Goal: Information Seeking & Learning: Learn about a topic

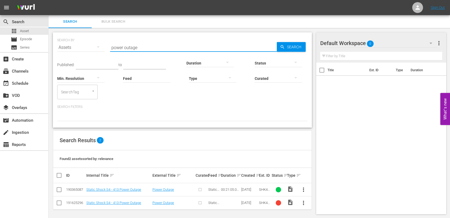
drag, startPoint x: 149, startPoint y: 44, endPoint x: 66, endPoint y: 46, distance: 82.3
click at [66, 46] on div "SEARCH BY Search By Assets Search ID, Title, Description, Keywords, or Category…" at bounding box center [182, 44] width 250 height 19
type input "[PERSON_NAME]"
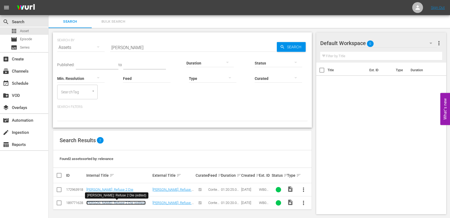
click at [126, 203] on link "[PERSON_NAME]: Refuse 2 Die (edited)" at bounding box center [115, 203] width 59 height 4
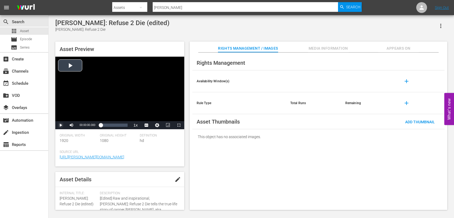
click at [61, 125] on span "Video Player" at bounding box center [61, 125] width 0 height 0
click at [149, 116] on span "Video Player" at bounding box center [148, 117] width 5 height 5
click at [107, 126] on div "Loaded : 2.99% 00:17:02.444 00:01:19.703" at bounding box center [114, 124] width 27 height 5
click at [188, 143] on div "Asset Preview ♪ Ha ha ♪ Video Player is loading. Play Video Pause Mute Current …" at bounding box center [251, 123] width 397 height 168
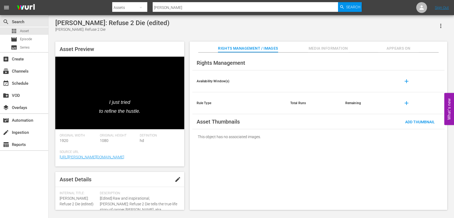
click at [188, 159] on div "Asset Preview I just tried to refine the hustle. Video Player is loading. Play …" at bounding box center [251, 123] width 397 height 168
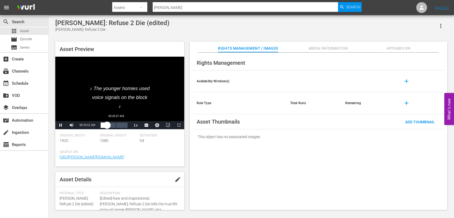
click at [116, 125] on div "Loaded : 25.17% 00:45:47.454 00:19:12.158" at bounding box center [114, 124] width 27 height 5
click at [123, 125] on div "Loaded : 61.30% 01:06:48.791 00:48:12.159" at bounding box center [114, 124] width 27 height 5
click at [122, 126] on div "01:06:52.398" at bounding box center [112, 124] width 22 height 5
click at [126, 126] on div "01:06:28.491" at bounding box center [114, 124] width 26 height 5
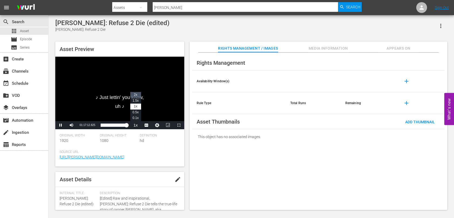
click at [138, 95] on li "2x" at bounding box center [135, 95] width 11 height 6
click at [27, 30] on span "Asset" at bounding box center [24, 30] width 9 height 5
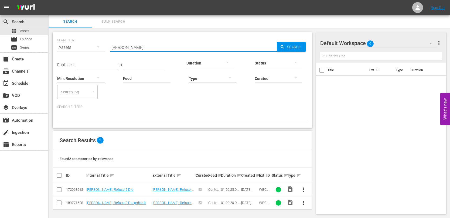
drag, startPoint x: 135, startPoint y: 48, endPoint x: 72, endPoint y: 40, distance: 63.3
click at [73, 41] on div "SEARCH BY Search By Assets Search ID, Title, Description, Keywords, or Category…" at bounding box center [182, 44] width 250 height 19
type input "[DEMOGRAPHIC_DATA] coco"
click at [111, 201] on link "[DEMOGRAPHIC_DATA] [PERSON_NAME] (EDITED)" at bounding box center [117, 205] width 62 height 8
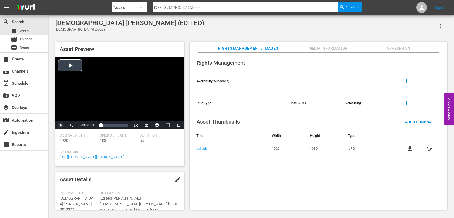
click at [61, 125] on span "Video Player" at bounding box center [61, 125] width 0 height 0
click at [147, 114] on span "english" at bounding box center [146, 112] width 10 height 4
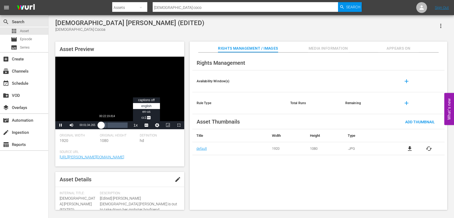
click at [107, 125] on div "Loaded : 2.70% 00:22:19.814 00:01:34.265" at bounding box center [114, 124] width 27 height 5
click at [115, 125] on div "Loaded : 26.76% 00:51:27.398 00:24:42.381" at bounding box center [114, 124] width 27 height 5
click at [122, 125] on div "Loaded : 57.90% 01:17:40.224 00:54:35.524" at bounding box center [114, 124] width 27 height 5
click at [123, 125] on div "01:19:42.889" at bounding box center [112, 124] width 22 height 5
click at [24, 31] on span "Asset" at bounding box center [24, 30] width 9 height 5
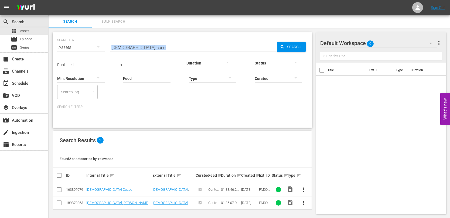
click at [146, 52] on div "Search ID, Title, Description, Keywords, or Category [DEMOGRAPHIC_DATA] coco" at bounding box center [193, 47] width 167 height 13
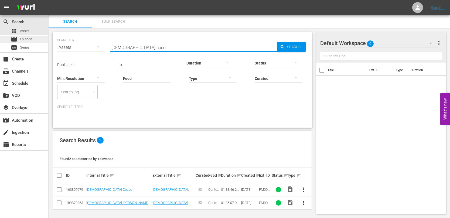
drag, startPoint x: 145, startPoint y: 49, endPoint x: 48, endPoint y: 39, distance: 97.1
click at [49, 39] on div "SEARCH BY Search By Assets Search ID, Title, Description, Keywords, or Category…" at bounding box center [183, 124] width 268 height 192
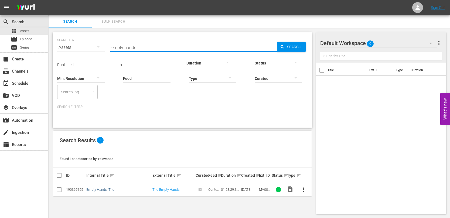
type input "empty hands"
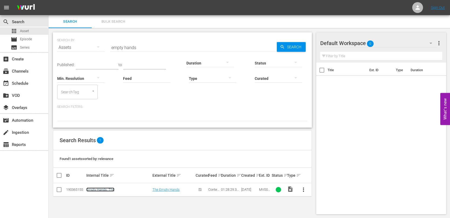
click at [109, 190] on link "Empty Hands, The" at bounding box center [100, 189] width 28 height 4
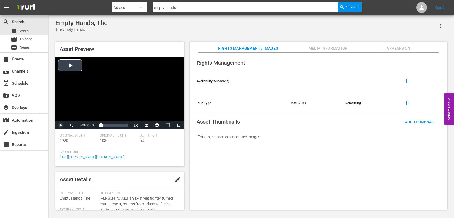
click at [61, 125] on span "Video Player" at bounding box center [61, 125] width 0 height 0
click at [149, 116] on span "Video Player" at bounding box center [148, 117] width 5 height 5
click at [104, 125] on div "00:01:58.534" at bounding box center [102, 124] width 3 height 5
click at [112, 126] on div "Loaded : 14.59% 00:36:16.814 00:11:51.198" at bounding box center [114, 124] width 27 height 5
click at [24, 31] on span "Asset" at bounding box center [24, 30] width 9 height 5
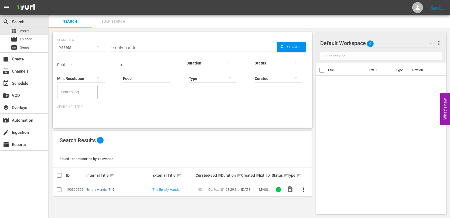
click at [111, 189] on link "Empty Hands, The" at bounding box center [100, 189] width 28 height 4
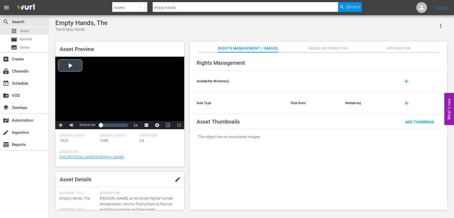
drag, startPoint x: 59, startPoint y: 126, endPoint x: 89, endPoint y: 125, distance: 29.9
click at [61, 125] on span "Video Player" at bounding box center [61, 125] width 0 height 0
click at [111, 125] on div "Loaded : 0.68% 00:34:51.544 00:00:03.550" at bounding box center [114, 124] width 27 height 5
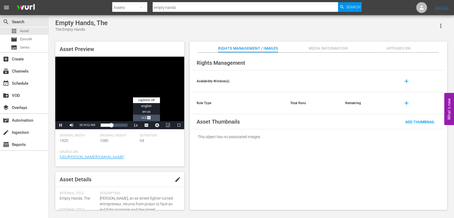
click at [148, 116] on span "Video Player" at bounding box center [148, 117] width 5 height 5
click at [61, 125] on span "Video Player" at bounding box center [61, 125] width 0 height 0
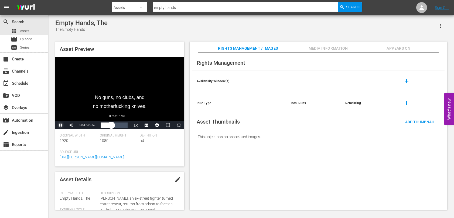
click at [117, 127] on div "Loaded : 41.29% 00:53:37.760 00:35:32.454" at bounding box center [114, 124] width 27 height 5
click at [122, 126] on div "Loaded : 62.36% 01:09:54.350 00:54:35.357" at bounding box center [114, 124] width 27 height 5
click at [122, 126] on div "01:11:34.187" at bounding box center [111, 124] width 21 height 5
click at [61, 125] on span "Video Player" at bounding box center [61, 125] width 0 height 0
click at [30, 29] on div "apps Asset" at bounding box center [24, 31] width 48 height 8
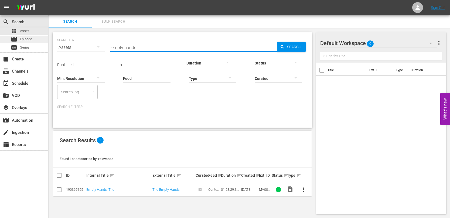
drag, startPoint x: 158, startPoint y: 47, endPoint x: 25, endPoint y: 36, distance: 133.5
click at [49, 0] on div "search Search apps Asset movie Episode subtitles Series add_box Create subscrip…" at bounding box center [249, 0] width 401 height 0
type input "thin line"
click at [122, 188] on link "Thin Line Between Love And Hate" at bounding box center [111, 189] width 51 height 4
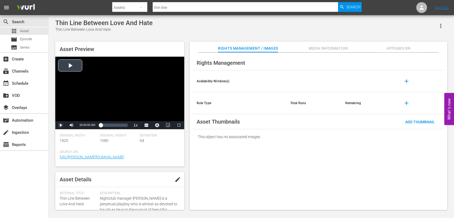
click at [61, 125] on span "Video Player" at bounding box center [61, 125] width 0 height 0
click at [148, 113] on span "Video Player" at bounding box center [148, 112] width 5 height 5
click at [110, 124] on div "Loaded : 3.89% 00:36:43.519 00:03:12.547" at bounding box center [114, 124] width 27 height 5
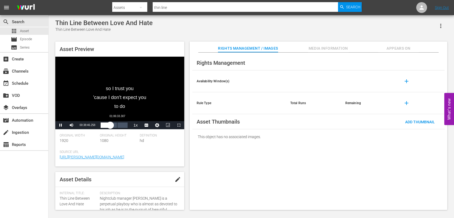
click at [117, 126] on div "Loaded : 36.88% 01:06:33.307 00:38:46.258" at bounding box center [114, 124] width 27 height 5
click at [122, 127] on div "Loaded : 64.59% 01:28:22.588 01:08:44.488" at bounding box center [114, 124] width 27 height 5
click at [125, 125] on div "01:31:16.780" at bounding box center [113, 124] width 24 height 5
click at [124, 127] on div "01:37:19.473" at bounding box center [112, 124] width 23 height 5
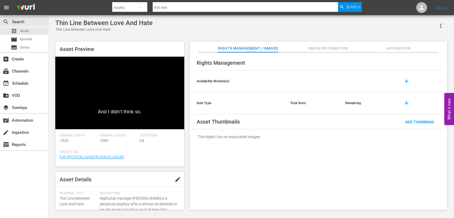
click at [186, 140] on div "Asset Preview And I didn't think so. Video Player is loading. Play Video Pause …" at bounding box center [251, 123] width 397 height 168
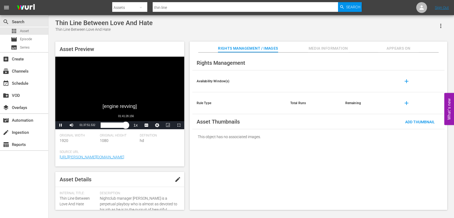
click at [126, 126] on div "01:37:51.694" at bounding box center [113, 124] width 25 height 5
click at [127, 126] on div "01:41:46.726" at bounding box center [114, 124] width 26 height 5
click at [158, 125] on button "Video Player" at bounding box center [157, 125] width 11 height 8
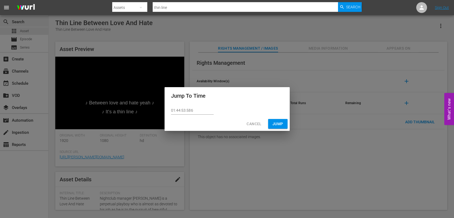
click at [185, 110] on input "01:44:53.586" at bounding box center [192, 111] width 43 height 8
click at [180, 110] on input "01:44:48.586" at bounding box center [192, 111] width 43 height 8
type input "01:47:48.586"
click at [274, 122] on span "Jump" at bounding box center [277, 124] width 11 height 7
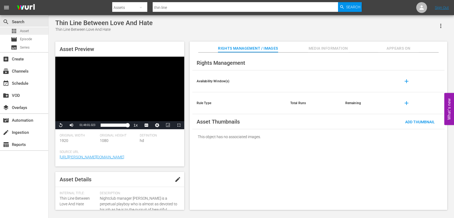
click at [22, 30] on span "Asset" at bounding box center [24, 30] width 9 height 5
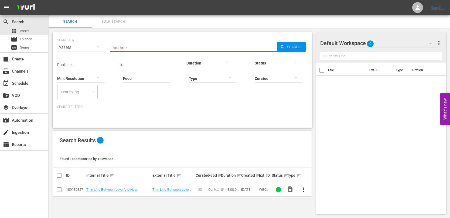
click at [131, 46] on input "thin line" at bounding box center [193, 47] width 167 height 13
type input "the end"
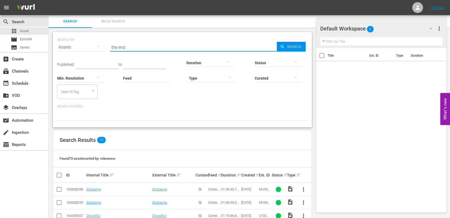
scroll to position [54, 0]
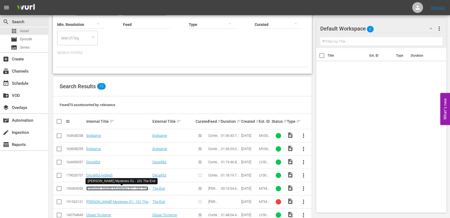
click at [139, 188] on link "[PERSON_NAME] Mysteries S1 - 101 The End" at bounding box center [117, 190] width 62 height 8
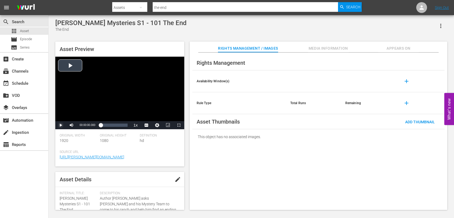
click at [61, 125] on span "Video Player" at bounding box center [61, 125] width 0 height 0
click at [71, 125] on span "Video Player" at bounding box center [71, 125] width 0 height 0
click at [148, 113] on span "Video Player" at bounding box center [148, 112] width 5 height 5
click at [115, 125] on div "Loaded : 44.93% 00:06:03.696 00:03:53.998" at bounding box center [114, 124] width 27 height 5
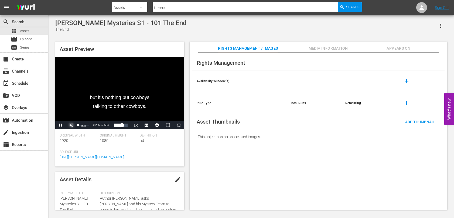
click at [71, 125] on span "Video Player" at bounding box center [71, 125] width 0 height 0
click at [125, 127] on div "Loaded : 77.97% 00:09:48.527 00:07:29.109" at bounding box center [114, 124] width 27 height 5
click at [101, 127] on div "Loaded : 100.00% 00:00:06.546 00:10:54.719" at bounding box center [114, 124] width 27 height 5
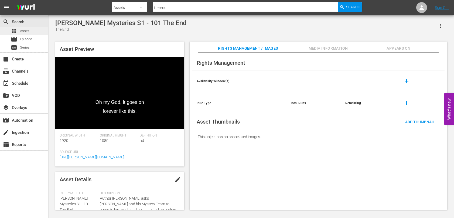
click at [28, 30] on span "Asset" at bounding box center [24, 30] width 9 height 5
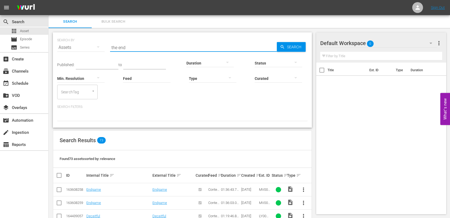
drag, startPoint x: 139, startPoint y: 49, endPoint x: 81, endPoint y: 46, distance: 58.6
click at [83, 46] on div "SEARCH BY Search By Assets Search ID, Title, Description, Keywords, or Category…" at bounding box center [182, 44] width 250 height 19
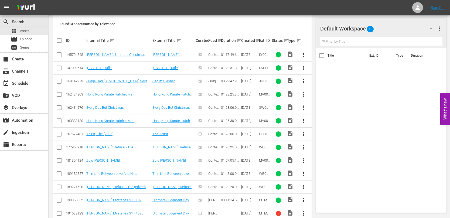
scroll to position [147, 0]
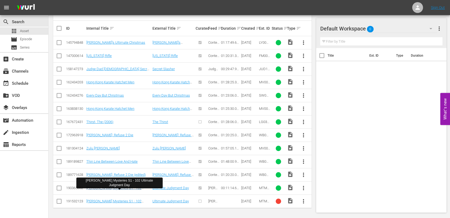
type input "ultimate"
click at [131, 188] on link "[PERSON_NAME] Mysteries S1 - 102 Ultimate Judgment Day" at bounding box center [113, 190] width 55 height 8
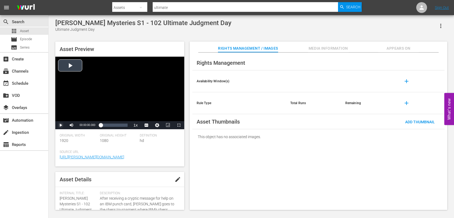
click at [61, 125] on span "Video Player" at bounding box center [61, 125] width 0 height 0
click at [150, 111] on span "Video Player" at bounding box center [148, 112] width 5 height 5
drag, startPoint x: 89, startPoint y: 125, endPoint x: 84, endPoint y: 125, distance: 5.1
click at [84, 125] on div "Volume Level" at bounding box center [81, 125] width 6 height 1
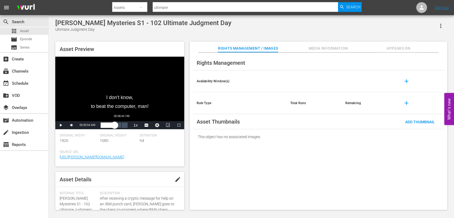
click at [122, 126] on div "Loaded : 61.41% 00:08:44.746 00:05:54.605" at bounding box center [114, 124] width 27 height 5
click at [22, 30] on span "Asset" at bounding box center [24, 30] width 9 height 5
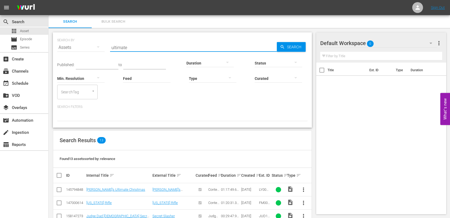
drag, startPoint x: 137, startPoint y: 47, endPoint x: 52, endPoint y: 40, distance: 85.0
click at [53, 40] on div "SEARCH BY Search By Assets Search ID, Title, Description, Keywords, or Category…" at bounding box center [182, 79] width 259 height 95
type input "heavyweight"
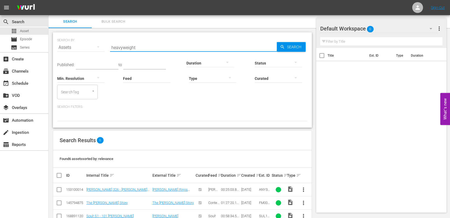
scroll to position [54, 0]
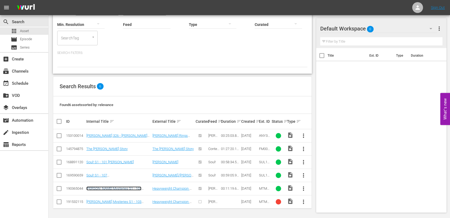
click at [127, 189] on link "[PERSON_NAME] Mysteries S1 - 103 Heavyweight Champion Of The Moon" at bounding box center [114, 190] width 57 height 8
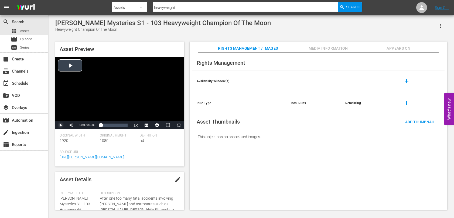
click at [61, 125] on span "Video Player" at bounding box center [61, 125] width 0 height 0
click at [147, 113] on span "Video Player" at bounding box center [148, 112] width 5 height 5
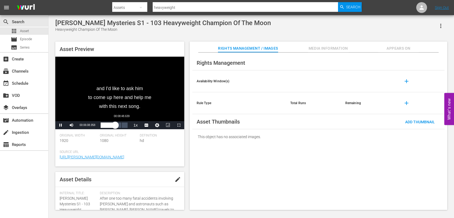
click at [121, 127] on div "Loaded : 63.61% 00:08:48.639 00:06:09.142" at bounding box center [114, 124] width 27 height 5
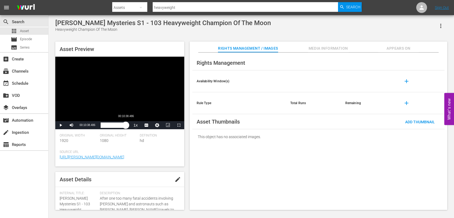
click at [126, 125] on div "00:10:59.735" at bounding box center [113, 124] width 25 height 5
click at [61, 125] on span "Video Player" at bounding box center [61, 125] width 0 height 0
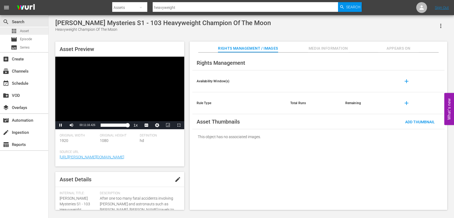
click at [27, 31] on span "Asset" at bounding box center [24, 30] width 9 height 5
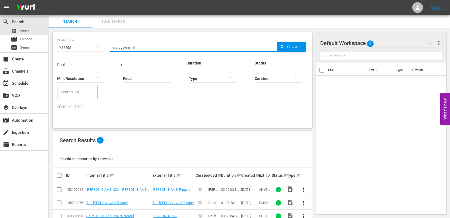
drag, startPoint x: 162, startPoint y: 48, endPoint x: 99, endPoint y: 45, distance: 62.7
click at [99, 45] on div "SEARCH BY Search By Assets Search ID, Title, Description, Keywords, or Category…" at bounding box center [182, 44] width 250 height 19
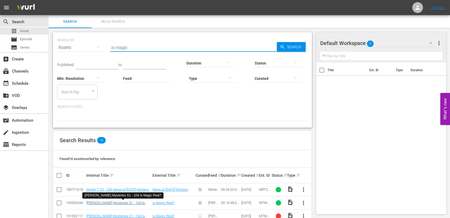
type input "is magic"
click at [138, 203] on link "Mike Tyson Mysteries S1 - 104 Is Magic Real?" at bounding box center [115, 205] width 59 height 8
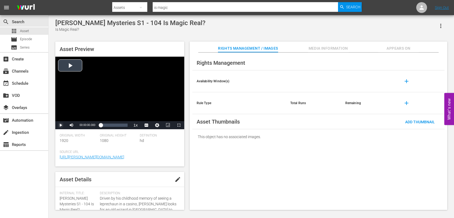
click at [61, 125] on span "Video Player" at bounding box center [61, 125] width 0 height 0
click at [146, 112] on span "Video Player" at bounding box center [148, 112] width 5 height 5
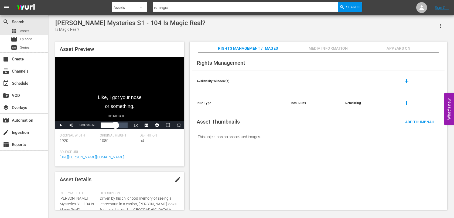
click at [115, 125] on div "Loaded : 37.95% 00:06:00.360 00:03:01.984" at bounding box center [114, 124] width 27 height 5
click at [124, 127] on div "Loaded : 75.89% 00:09:23.472 00:07:07.571" at bounding box center [114, 124] width 27 height 5
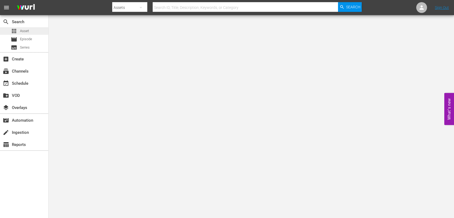
click at [32, 30] on div "apps Asset" at bounding box center [24, 31] width 48 height 8
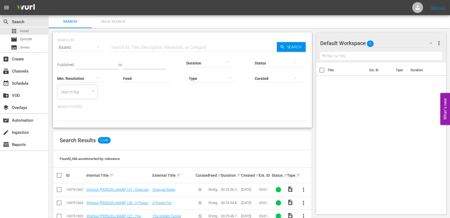
click at [153, 48] on input "text" at bounding box center [193, 47] width 167 height 13
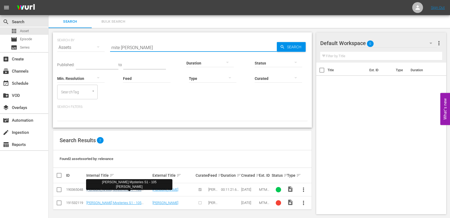
type input "mite [PERSON_NAME]"
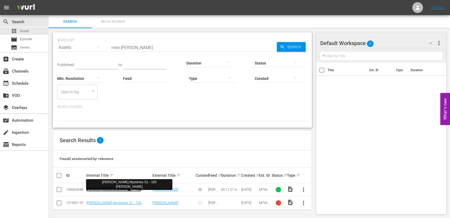
click at [135, 189] on link "[PERSON_NAME] Mysteries S1 - 105 [PERSON_NAME]" at bounding box center [113, 191] width 55 height 8
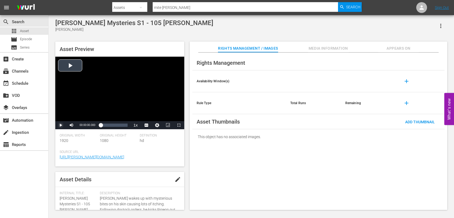
click at [61, 125] on span "Video Player" at bounding box center [61, 125] width 0 height 0
click at [149, 118] on span "Video Player" at bounding box center [148, 117] width 5 height 5
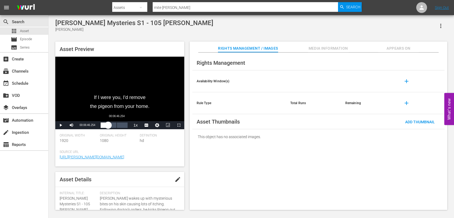
click at [117, 125] on div "00:06:46.254" at bounding box center [117, 124] width 0 height 5
click at [123, 126] on div "00:09:34.236" at bounding box center [112, 124] width 23 height 5
